Goal: Task Accomplishment & Management: Complete application form

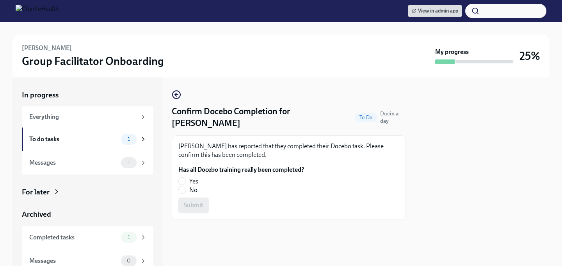
click at [183, 177] on input "Yes" at bounding box center [182, 180] width 7 height 7
radio input "true"
click at [186, 197] on button "Submit" at bounding box center [193, 205] width 30 height 16
click at [182, 177] on input "Yes" at bounding box center [182, 180] width 7 height 7
radio input "true"
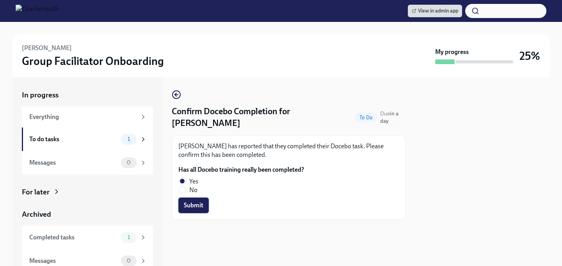
click at [193, 201] on span "Submit" at bounding box center [194, 205] width 20 height 8
click at [184, 177] on input "Yes" at bounding box center [182, 180] width 7 height 7
radio input "true"
click at [193, 201] on span "Submit" at bounding box center [194, 205] width 20 height 8
